Goal: Information Seeking & Learning: Learn about a topic

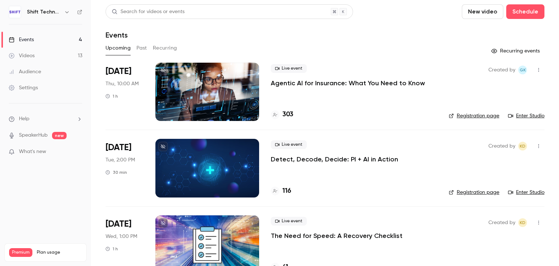
click at [355, 82] on p "Agentic AI for Insurance: What You Need to Know" at bounding box center [348, 83] width 154 height 9
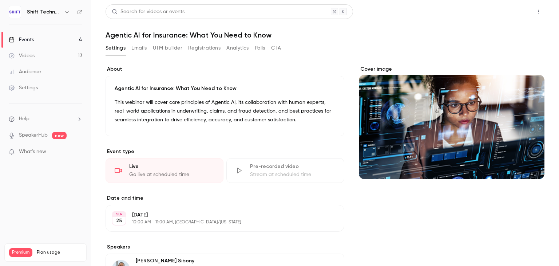
click at [509, 11] on button "Share" at bounding box center [512, 11] width 29 height 15
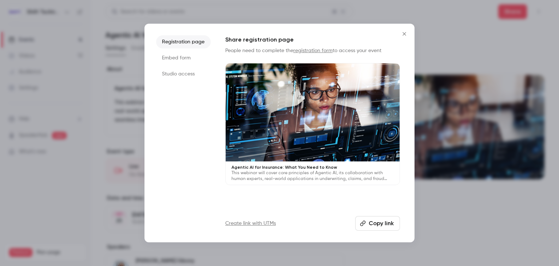
click at [403, 34] on icon "Close" at bounding box center [404, 34] width 9 height 6
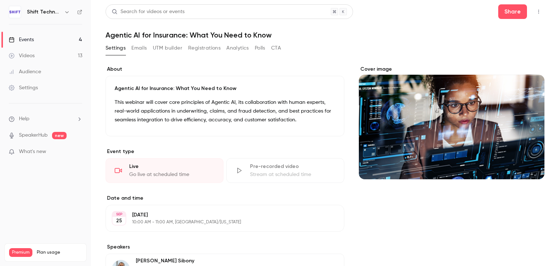
click at [418, 209] on div "Cover image" at bounding box center [452, 253] width 186 height 375
click at [143, 48] on button "Emails" at bounding box center [138, 48] width 15 height 12
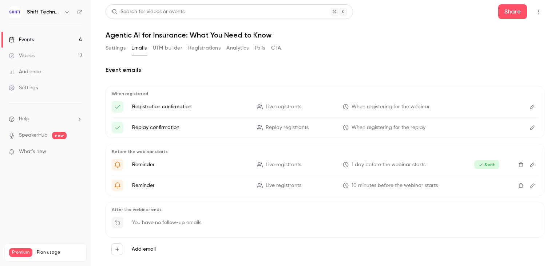
click at [530, 187] on icon "Edit" at bounding box center [533, 185] width 6 height 5
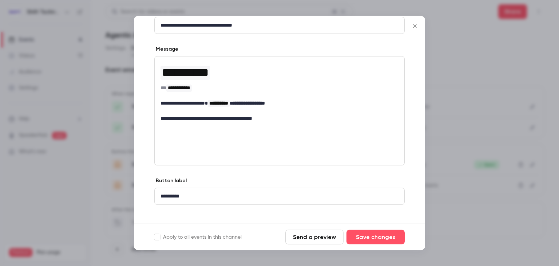
scroll to position [99, 0]
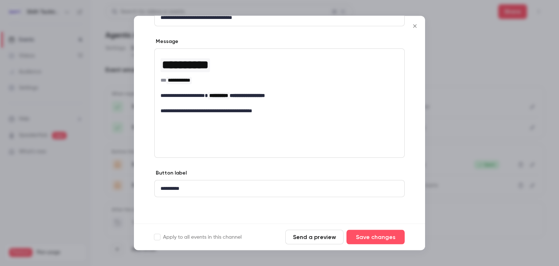
click at [415, 25] on icon "Close" at bounding box center [415, 26] width 9 height 6
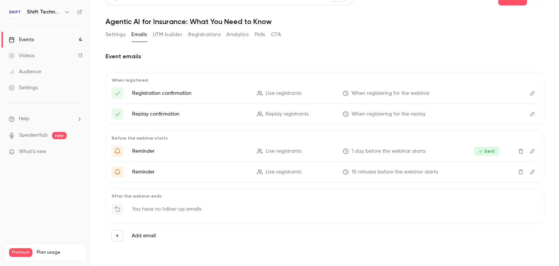
scroll to position [0, 0]
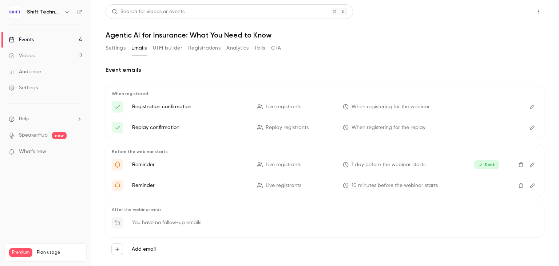
click at [504, 10] on button "Share" at bounding box center [512, 11] width 29 height 15
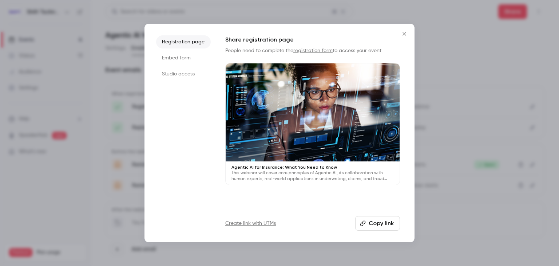
click at [381, 222] on button "Copy link" at bounding box center [377, 223] width 45 height 15
drag, startPoint x: 406, startPoint y: 34, endPoint x: 414, endPoint y: 27, distance: 10.4
click at [406, 34] on icon "Close" at bounding box center [404, 34] width 9 height 6
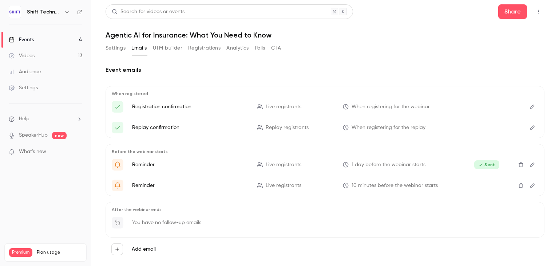
click at [38, 72] on div "Audience" at bounding box center [25, 71] width 32 height 7
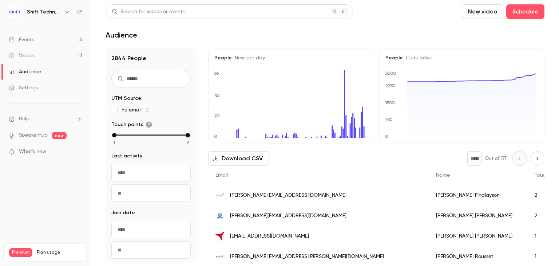
click at [28, 41] on div "Events" at bounding box center [21, 39] width 25 height 7
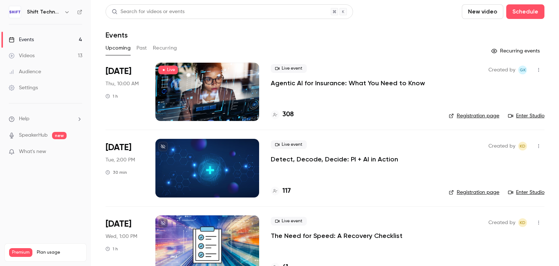
click at [340, 80] on p "Agentic AI for Insurance: What You Need to Know" at bounding box center [348, 83] width 154 height 9
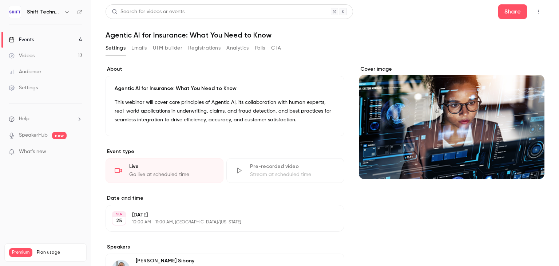
click at [237, 49] on button "Analytics" at bounding box center [237, 48] width 23 height 12
